Goal: Task Accomplishment & Management: Manage account settings

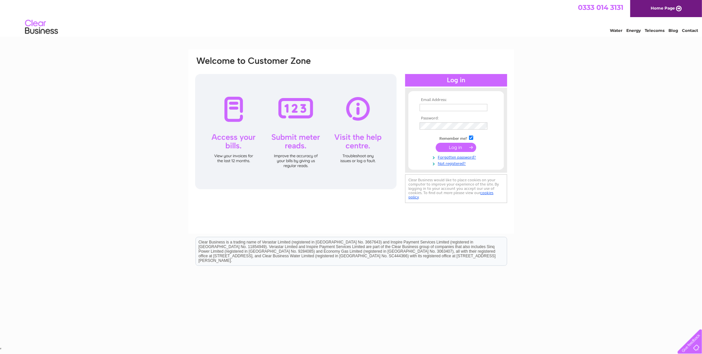
type input "[EMAIL_ADDRESS][DOMAIN_NAME]"
click at [443, 145] on input "submit" at bounding box center [455, 147] width 40 height 9
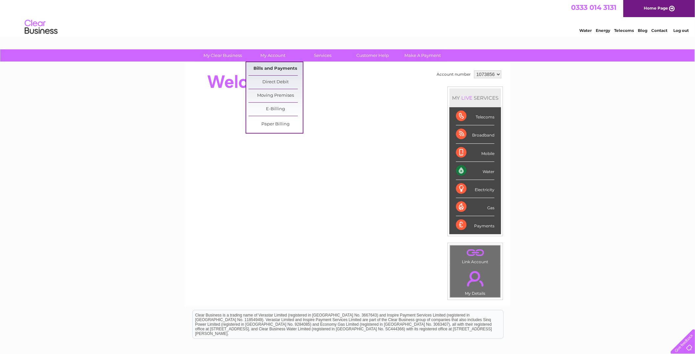
click at [276, 67] on link "Bills and Payments" at bounding box center [276, 68] width 54 height 13
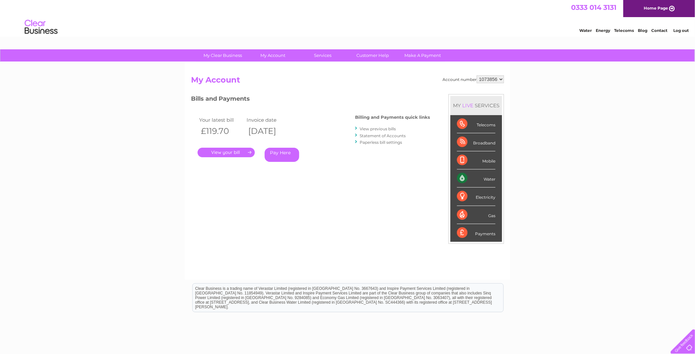
click at [227, 150] on link "." at bounding box center [226, 153] width 57 height 10
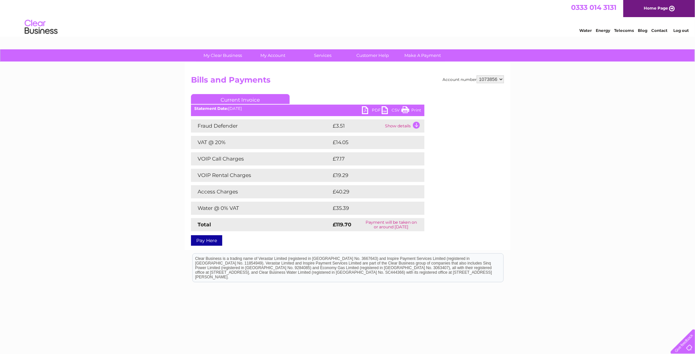
click at [366, 108] on link "PDF" at bounding box center [372, 111] width 20 height 10
